Goal: Transaction & Acquisition: Purchase product/service

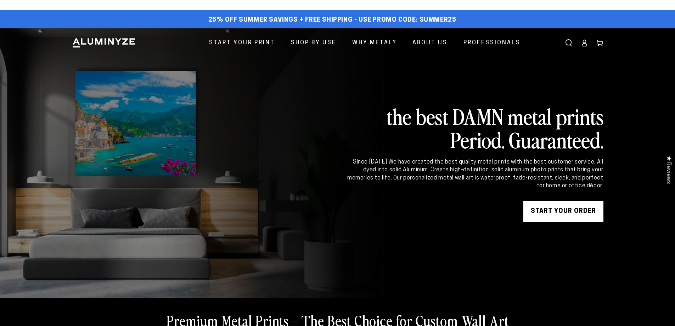
click at [163, 130] on link at bounding box center [337, 163] width 675 height 270
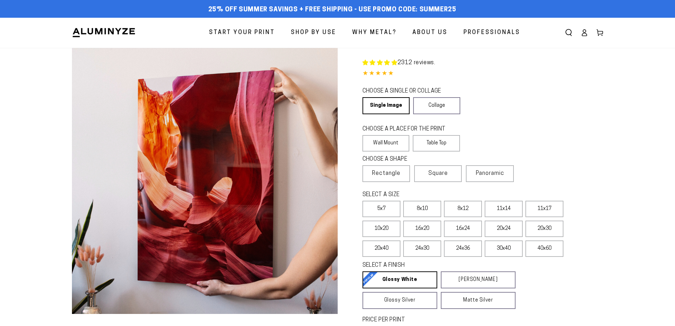
select select "**********"
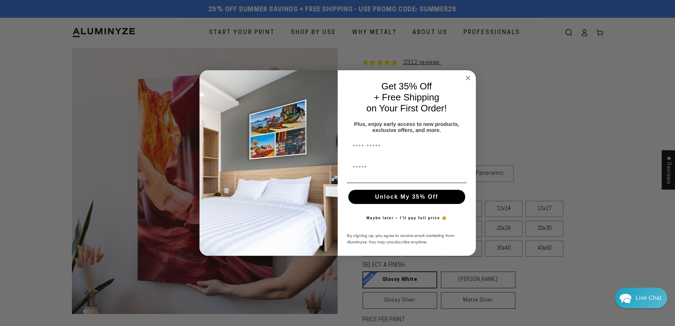
click at [468, 74] on circle "Close dialog" at bounding box center [468, 78] width 8 height 8
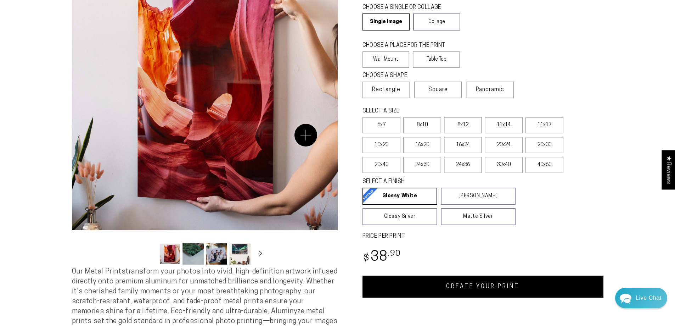
scroll to position [71, 0]
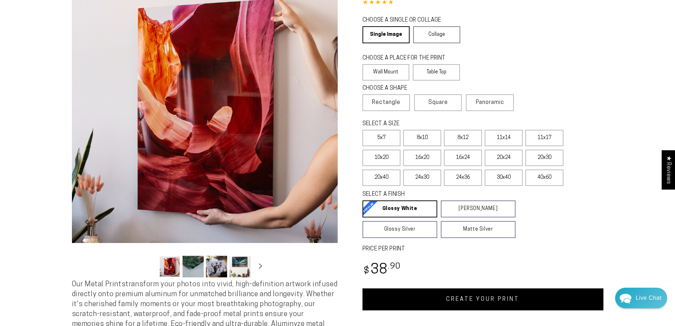
click at [188, 272] on button "Load image 2 in gallery view" at bounding box center [192, 266] width 21 height 22
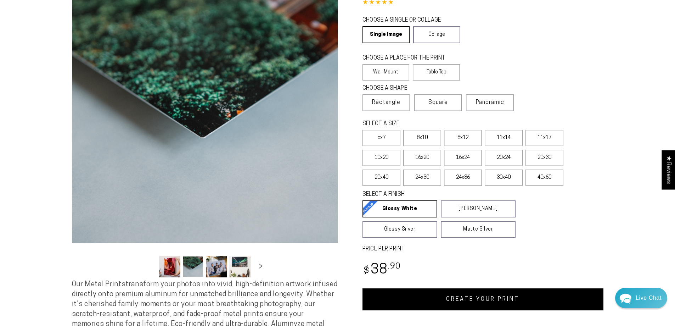
click at [216, 272] on button "Load image 3 in gallery view" at bounding box center [216, 266] width 21 height 22
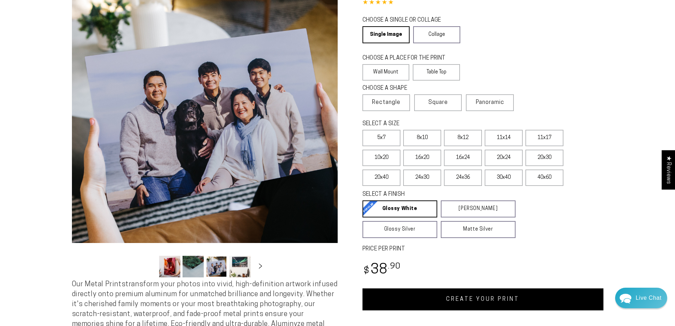
click at [238, 270] on button "Load image 4 in gallery view" at bounding box center [239, 266] width 21 height 22
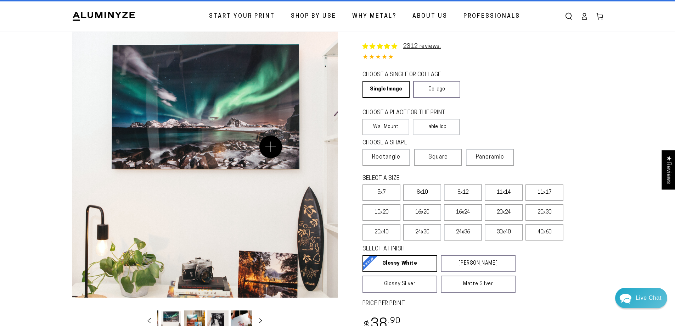
scroll to position [0, 0]
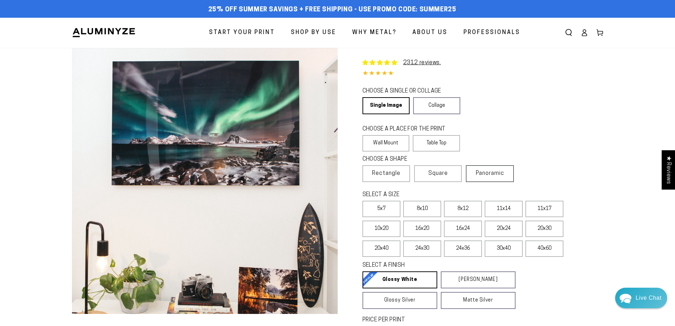
click at [489, 179] on label "Panoramic" at bounding box center [489, 173] width 47 height 17
